Goal: Obtain resource: Download file/media

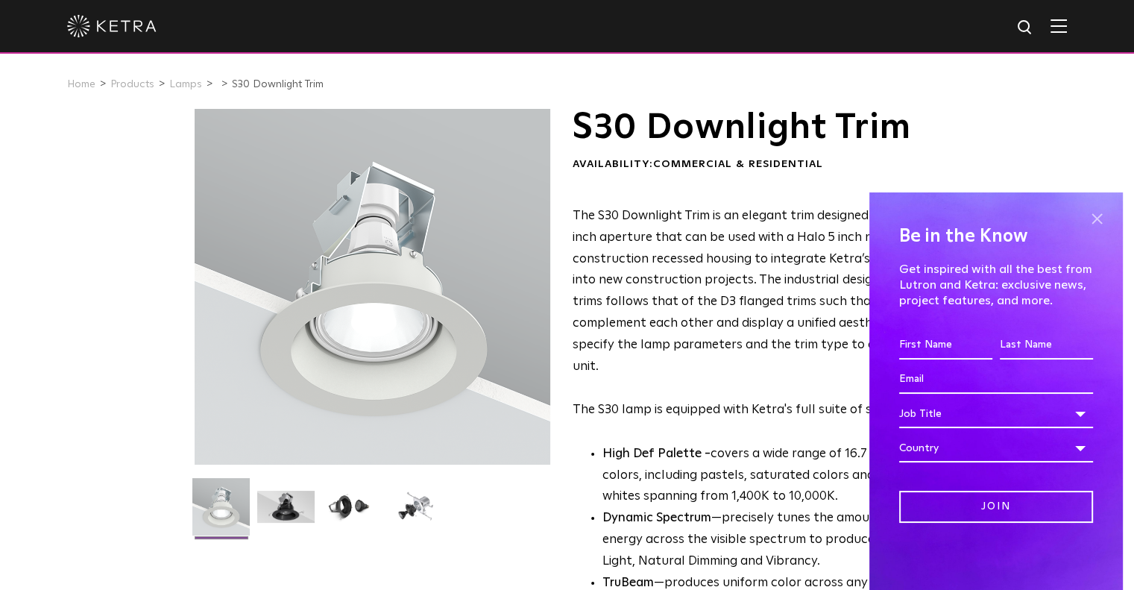
click at [1098, 215] on span at bounding box center [1097, 218] width 22 height 22
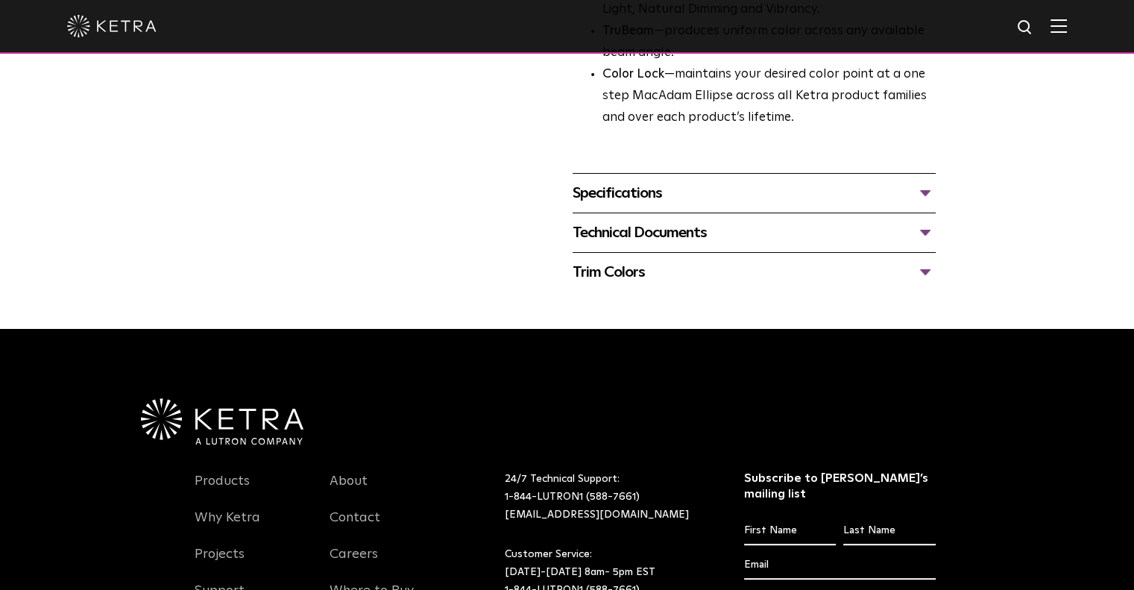
scroll to position [559, 0]
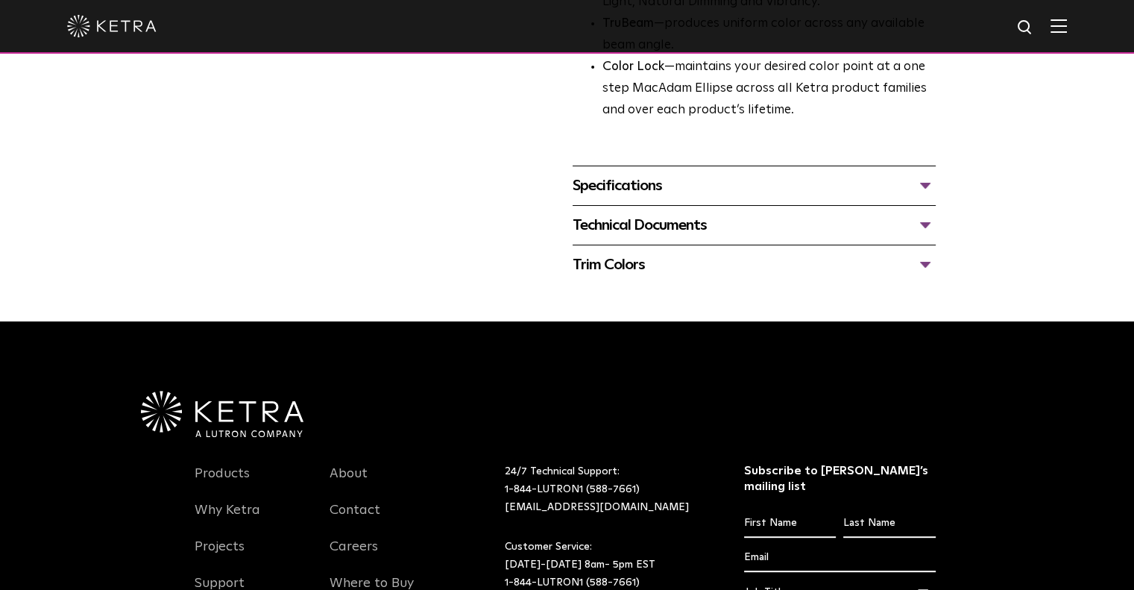
click at [922, 182] on div "Specifications" at bounding box center [754, 186] width 363 height 24
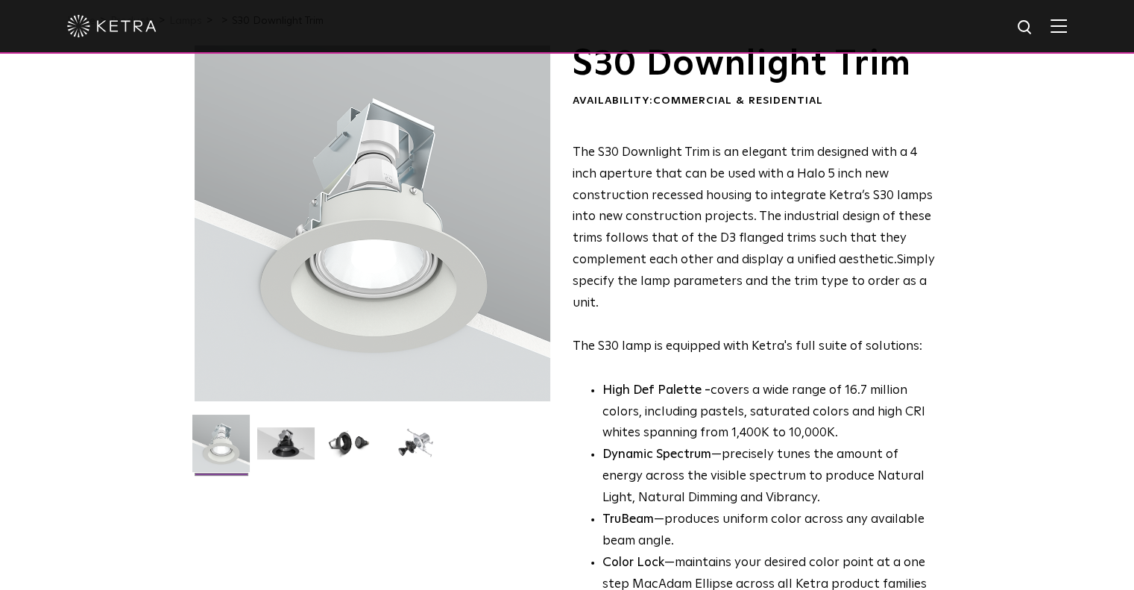
scroll to position [37, 0]
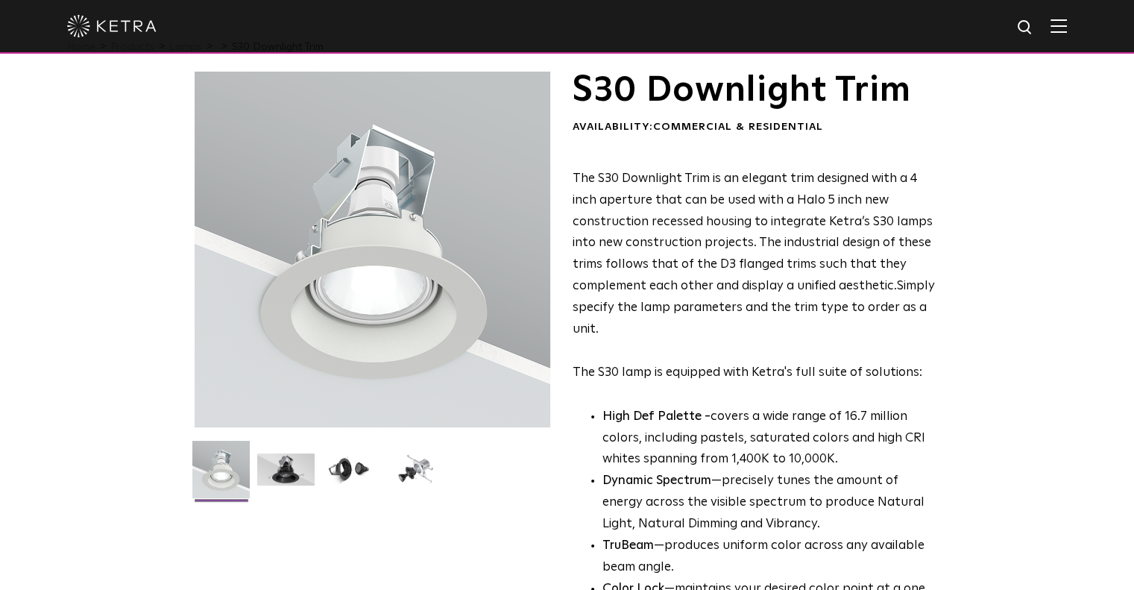
click at [1022, 277] on div "S30 Downlight Trim Availability: Commercial & Residential The S30 Downlight Tri…" at bounding box center [567, 582] width 1134 height 1021
click at [352, 465] on img at bounding box center [350, 474] width 57 height 43
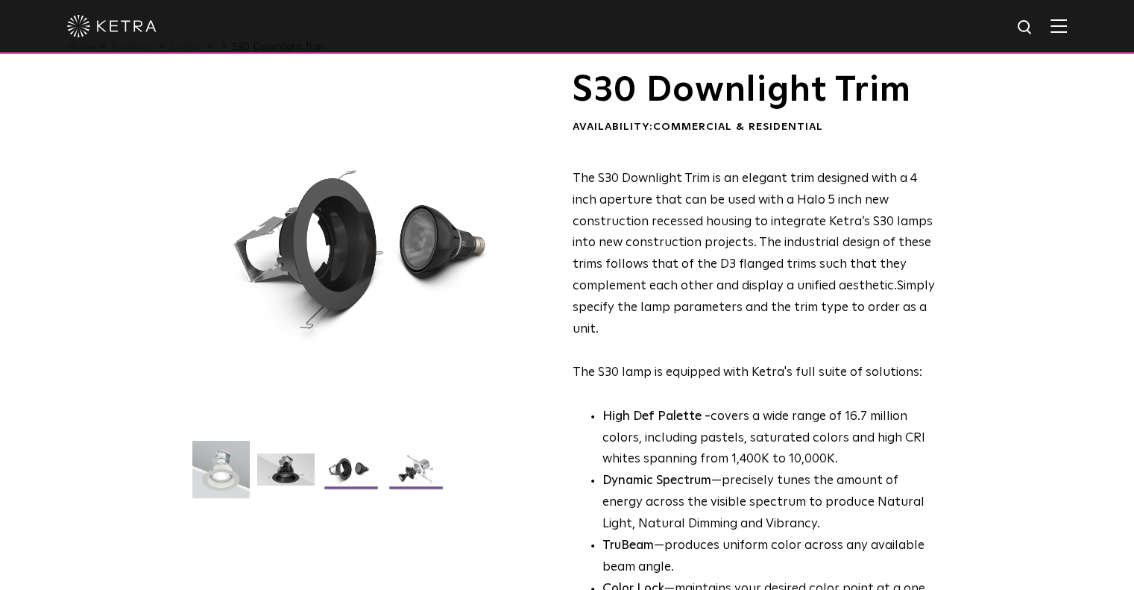
click at [415, 466] on img at bounding box center [415, 474] width 57 height 43
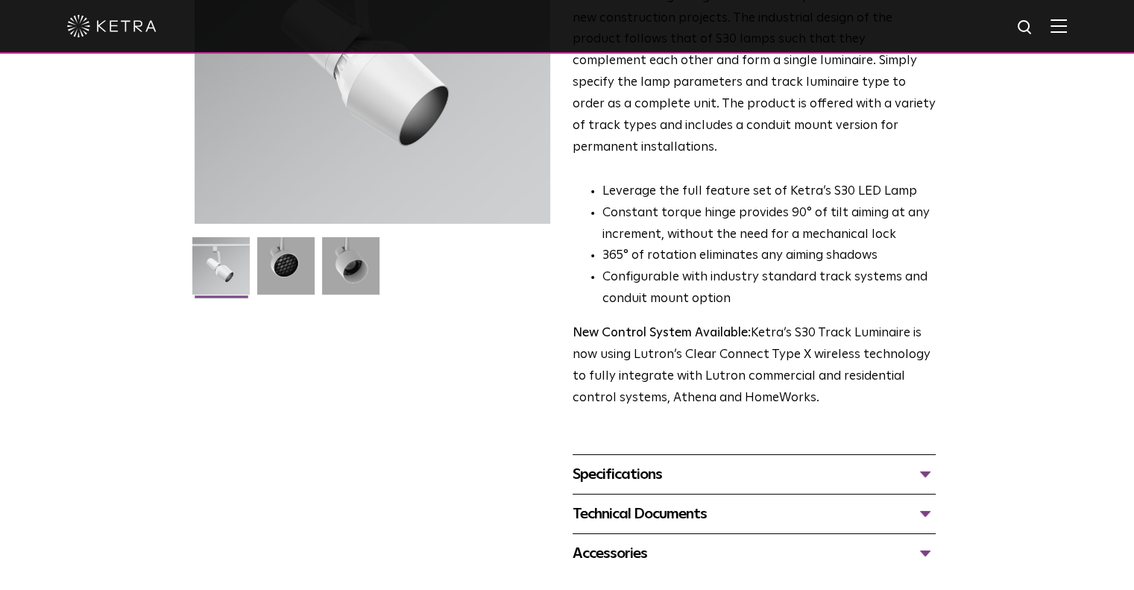
scroll to position [242, 0]
click at [755, 462] on div "Specifications" at bounding box center [754, 474] width 363 height 24
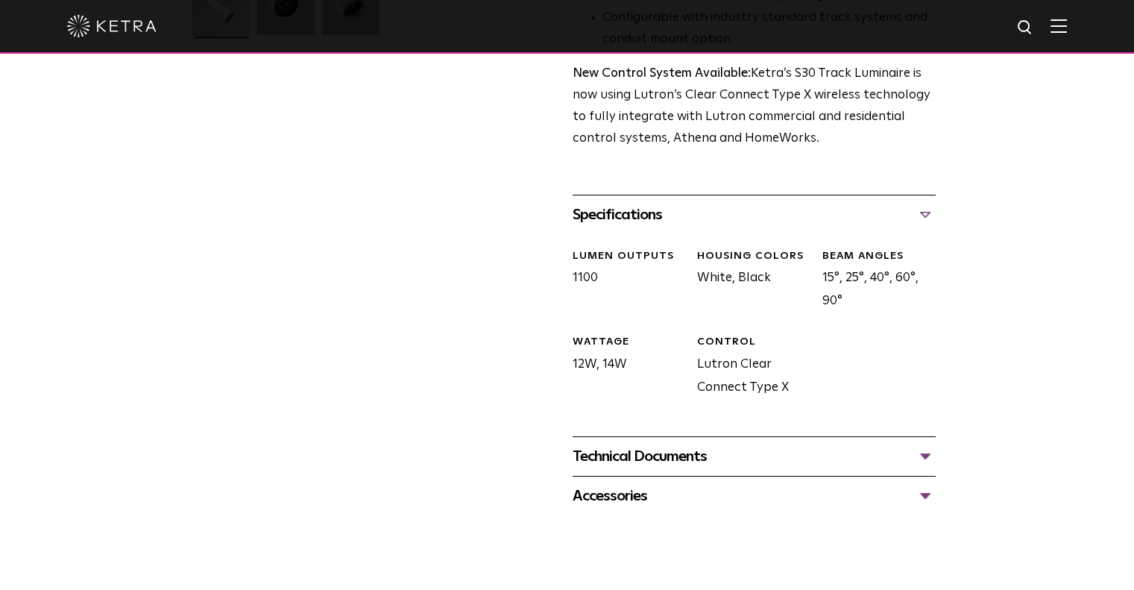
scroll to position [503, 0]
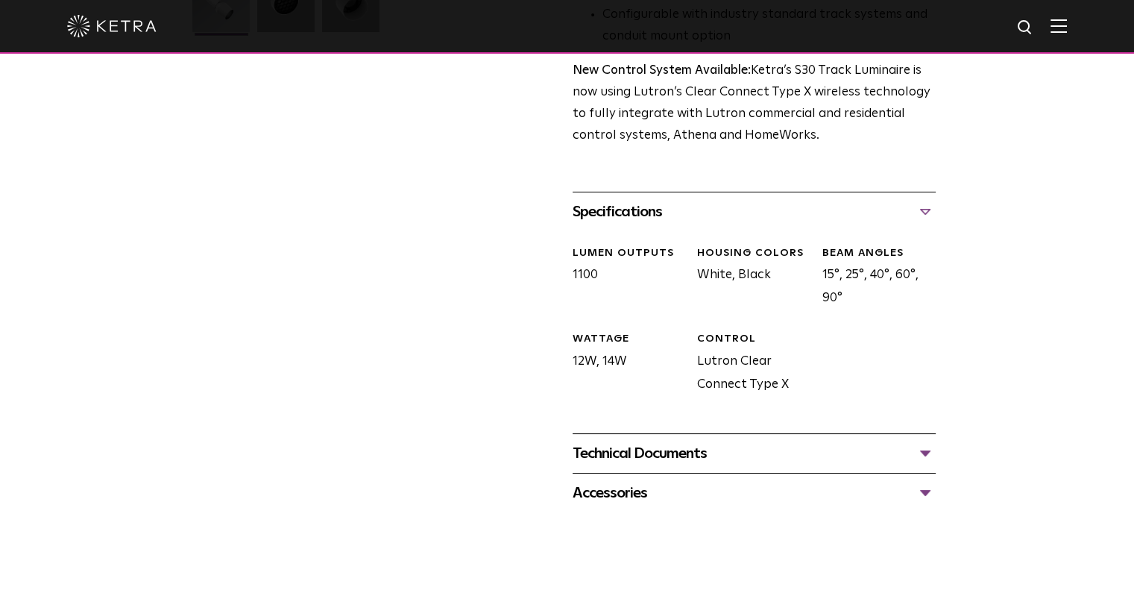
click at [852, 441] on div "Technical Documents" at bounding box center [754, 453] width 363 height 24
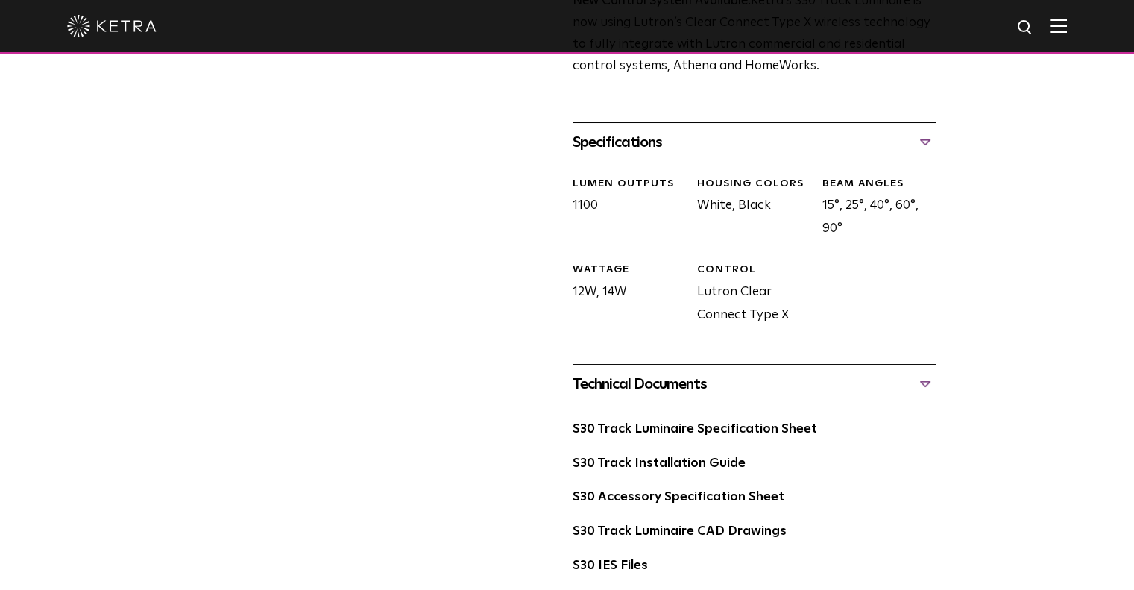
scroll to position [746, 0]
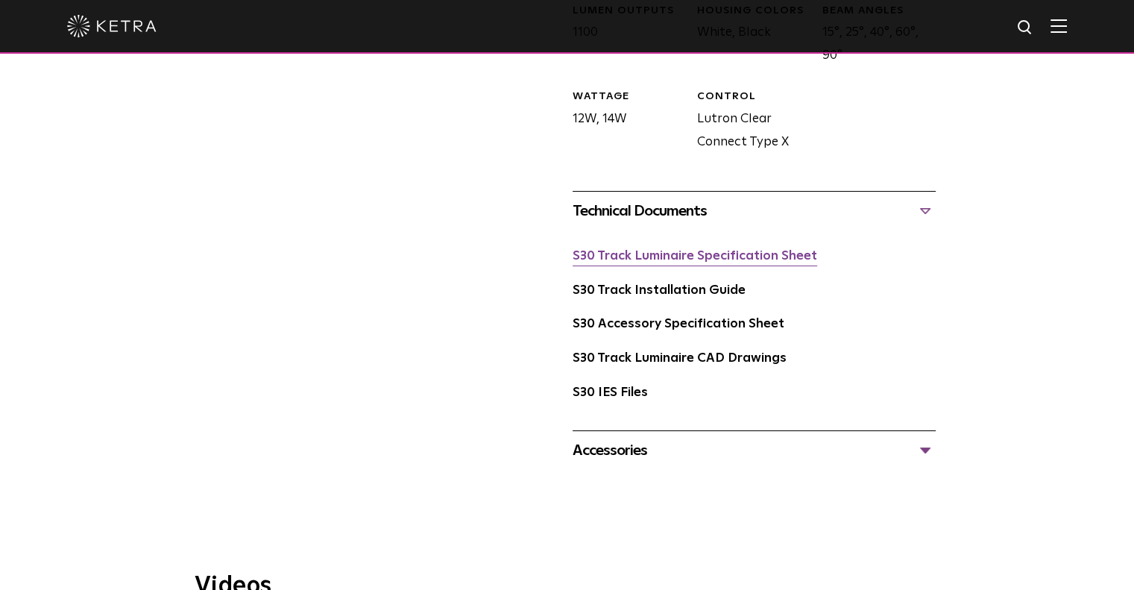
click at [701, 250] on link "S30 Track Luminaire Specification Sheet" at bounding box center [695, 256] width 245 height 13
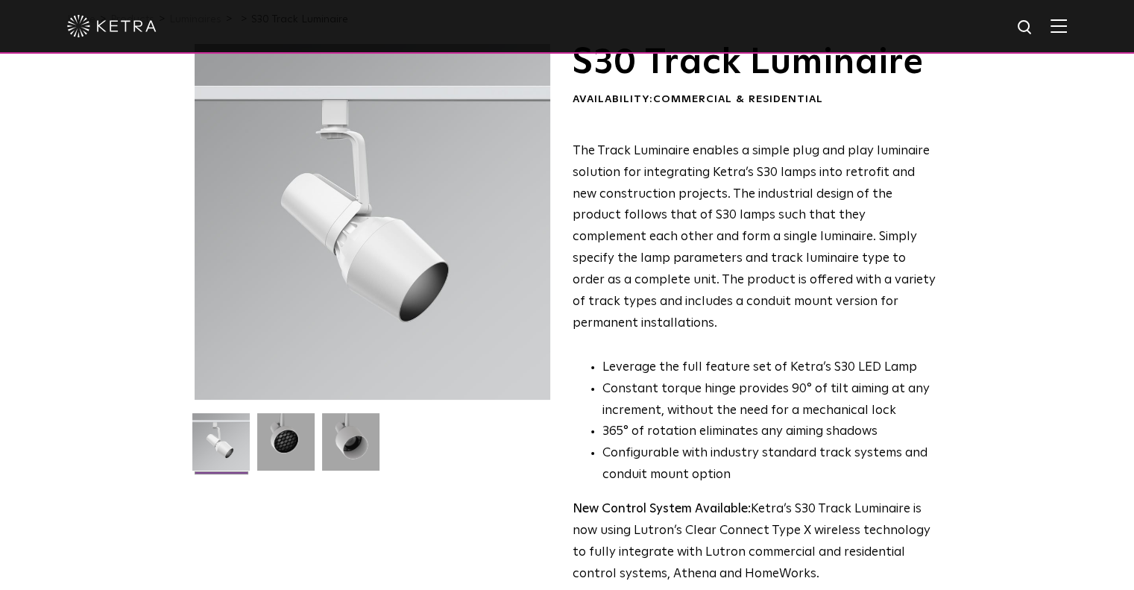
scroll to position [0, 0]
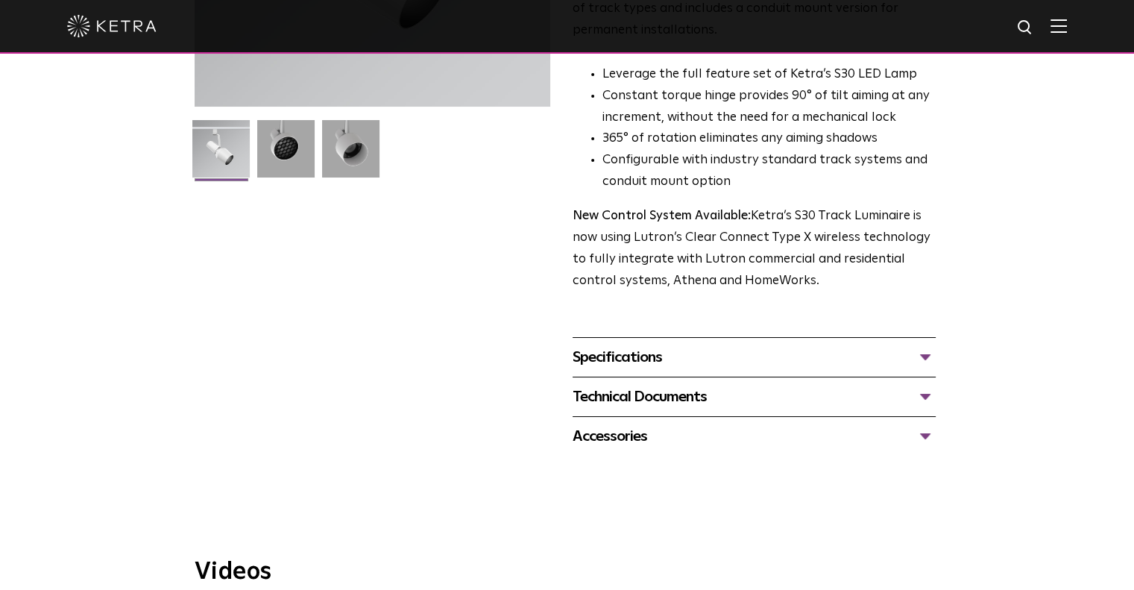
scroll to position [342, 0]
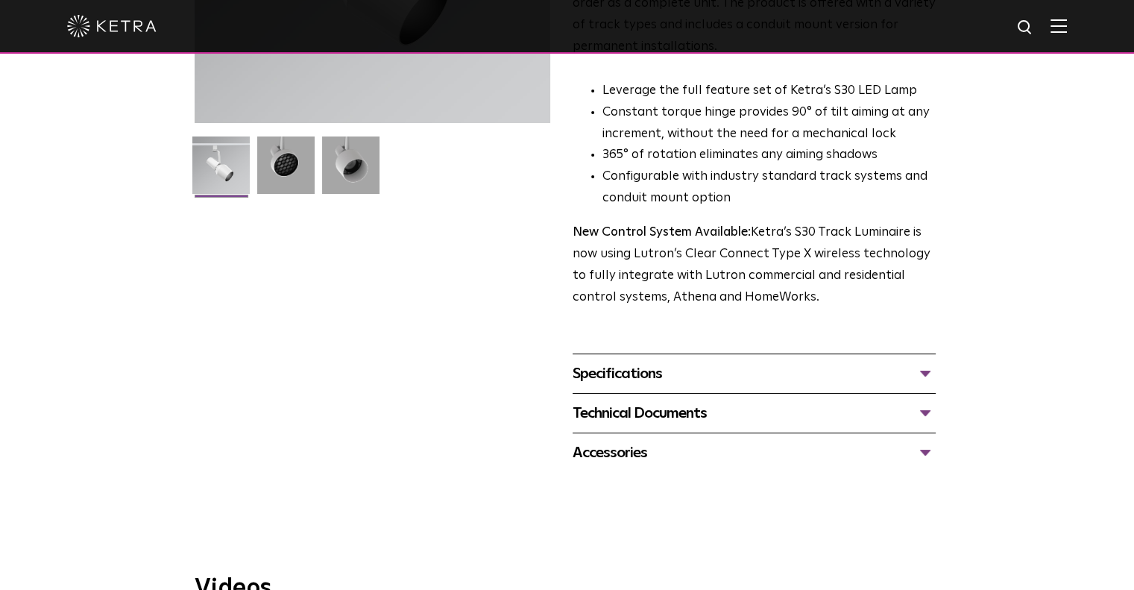
click at [924, 401] on div "Technical Documents" at bounding box center [754, 413] width 363 height 24
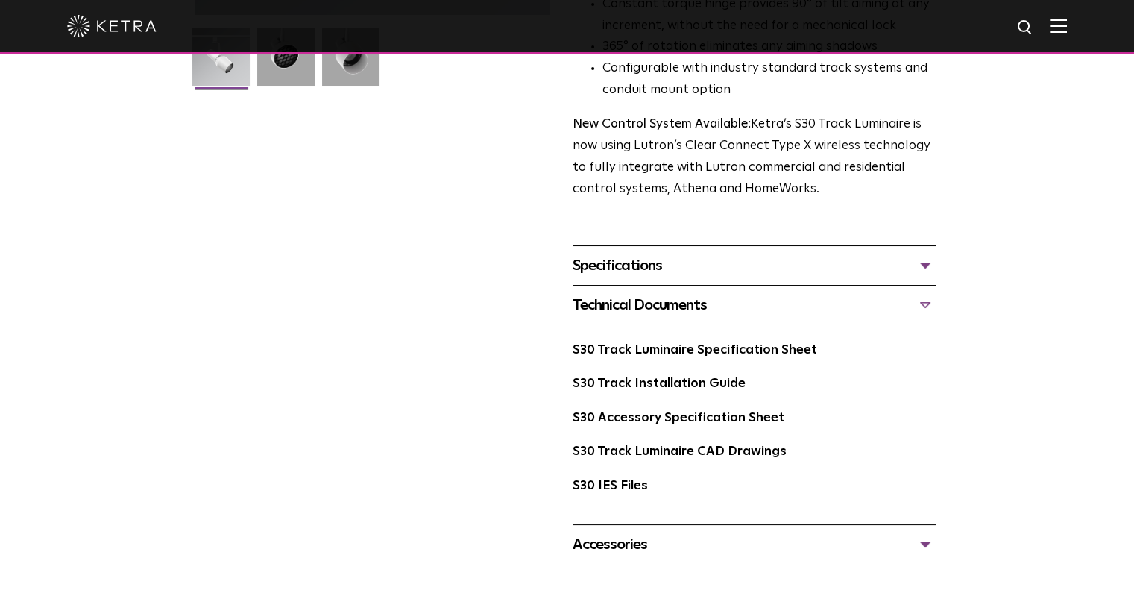
scroll to position [453, 0]
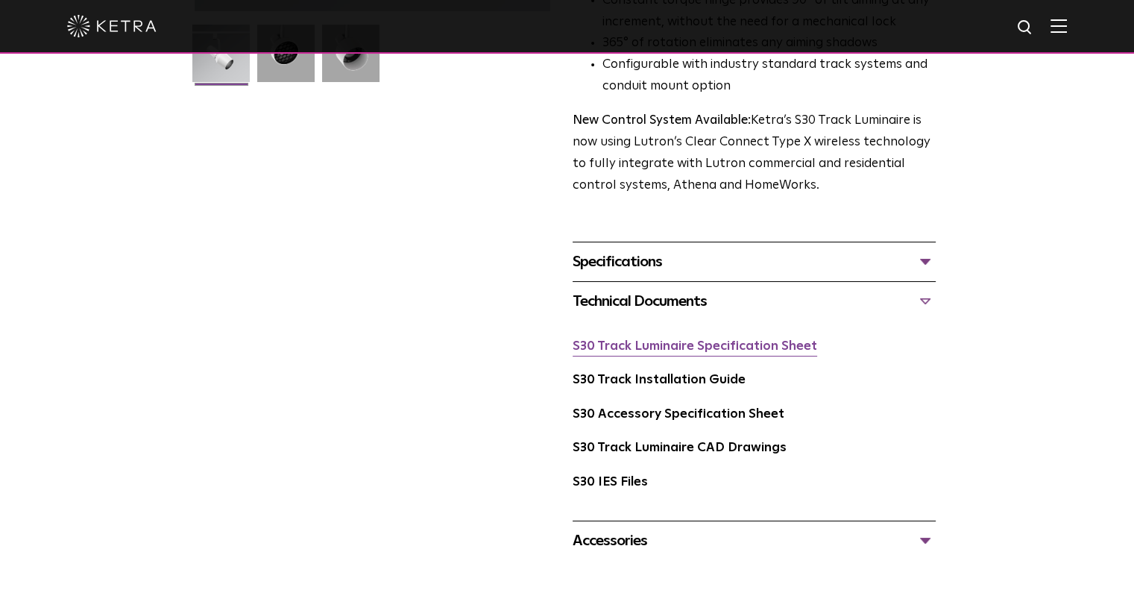
click at [750, 340] on link "S30 Track Luminaire Specification Sheet" at bounding box center [695, 346] width 245 height 13
